Goal: Task Accomplishment & Management: Use online tool/utility

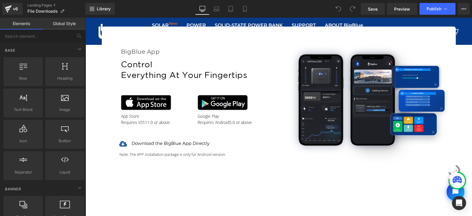
scroll to position [372, 0]
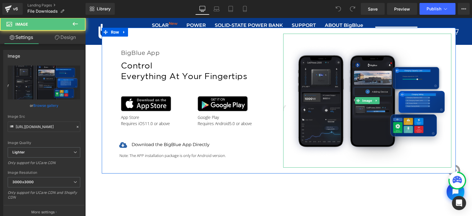
click at [320, 66] on img at bounding box center [367, 101] width 168 height 134
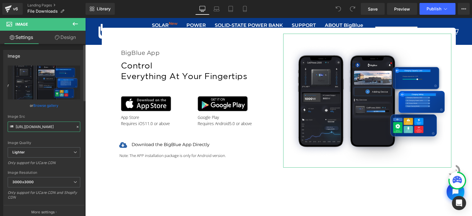
click at [32, 128] on input "[URL][DOMAIN_NAME]" at bounding box center [44, 127] width 73 height 10
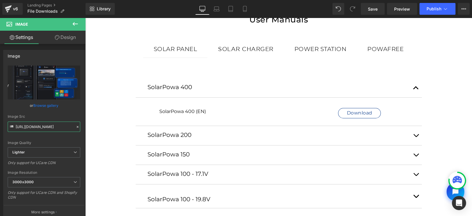
scroll to position [160, 0]
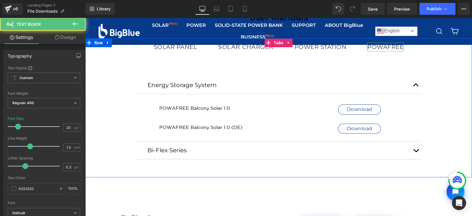
click at [387, 48] on div "POWAFREE" at bounding box center [385, 46] width 36 height 9
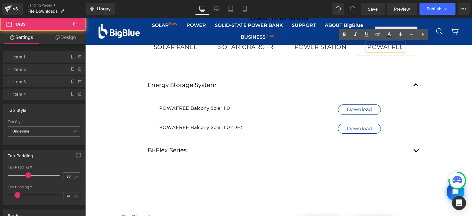
click at [452, 60] on div "Energy Storage System Text Block POWAFREE Balcony Solar 1.0 Heading Download Bu…" at bounding box center [278, 116] width 387 height 122
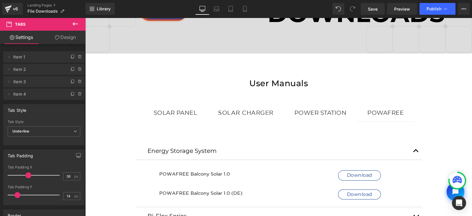
scroll to position [94, 0]
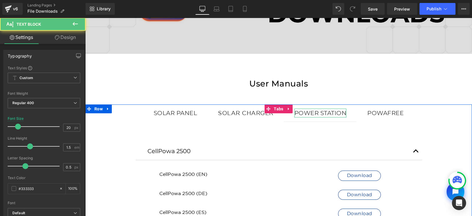
click at [327, 113] on div "Power Station" at bounding box center [320, 113] width 52 height 9
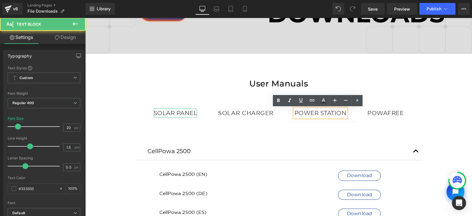
click at [174, 114] on div "Solar Panel" at bounding box center [176, 113] width 44 height 9
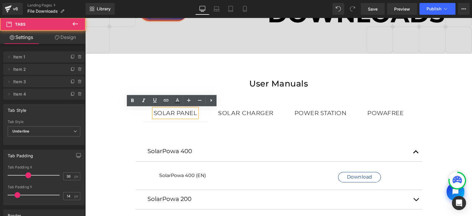
click at [112, 145] on div "SolarPowa 400 Heading SolarPowa 400 (EN) Heading Download Button Row SolarPowa …" at bounding box center [278, 206] width 387 height 168
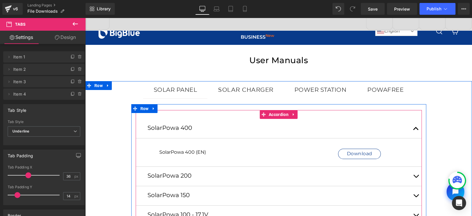
scroll to position [117, 0]
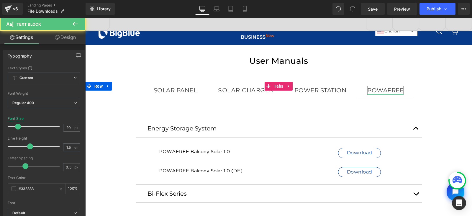
click at [384, 90] on div "POWAFREE" at bounding box center [385, 90] width 36 height 9
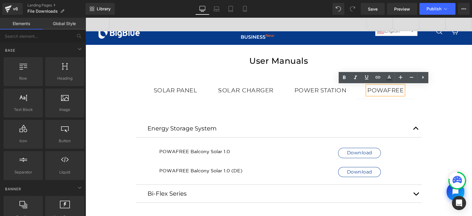
click at [447, 80] on div "Image Row User Manuals Heading Solar Panel Text Block Solar Charger Text Block …" at bounding box center [278, 199] width 387 height 550
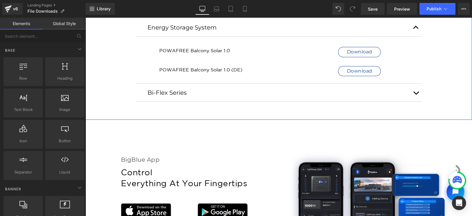
scroll to position [220, 0]
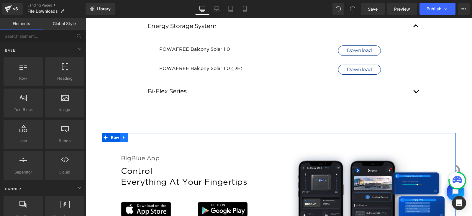
click at [123, 139] on icon at bounding box center [124, 137] width 4 height 4
click at [130, 139] on icon at bounding box center [132, 137] width 4 height 4
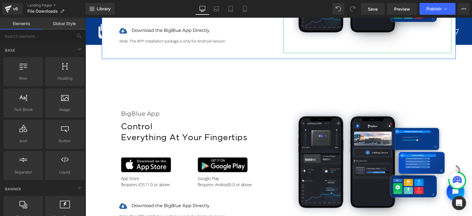
scroll to position [444, 0]
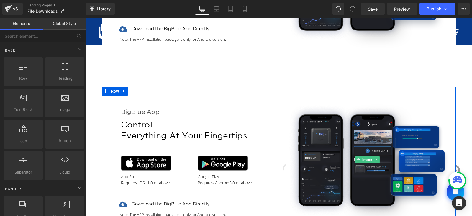
click at [366, 141] on img at bounding box center [367, 160] width 168 height 134
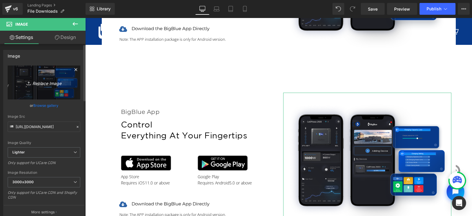
click at [41, 80] on icon "Replace Image" at bounding box center [43, 82] width 47 height 7
type input "C:\fakepath\APP-UPTADE-test.jpg"
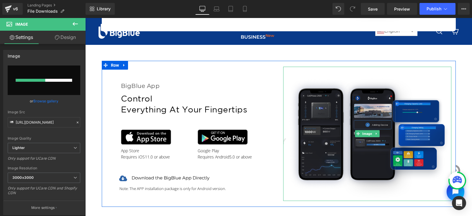
scroll to position [468, 0]
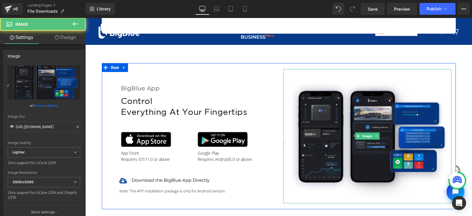
click at [376, 115] on img at bounding box center [367, 136] width 168 height 134
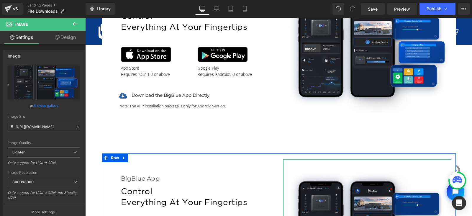
scroll to position [371, 0]
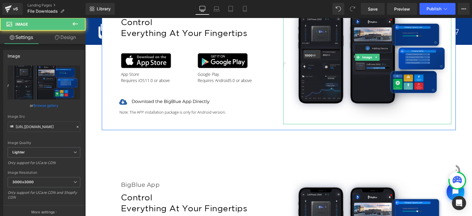
click at [349, 58] on img at bounding box center [367, 57] width 168 height 134
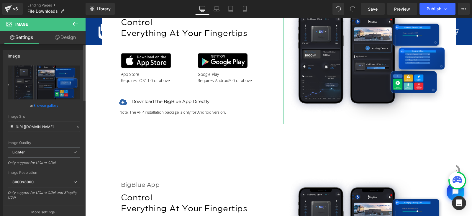
click at [50, 105] on link "Browse gallery" at bounding box center [45, 105] width 25 height 10
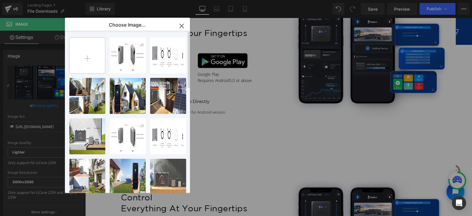
click at [86, 57] on input "file" at bounding box center [87, 55] width 35 height 35
type input "C:\fakepath\APP-UPTADE-test.jpg"
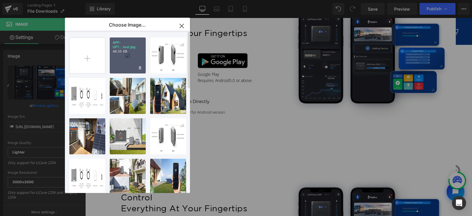
click at [127, 53] on p "49.35 KB" at bounding box center [128, 51] width 30 height 4
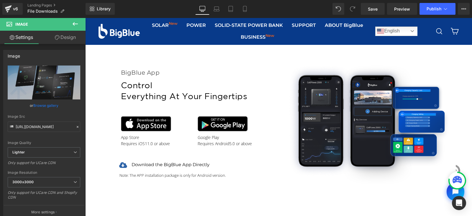
scroll to position [484, 0]
